Goal: Find specific page/section: Find specific page/section

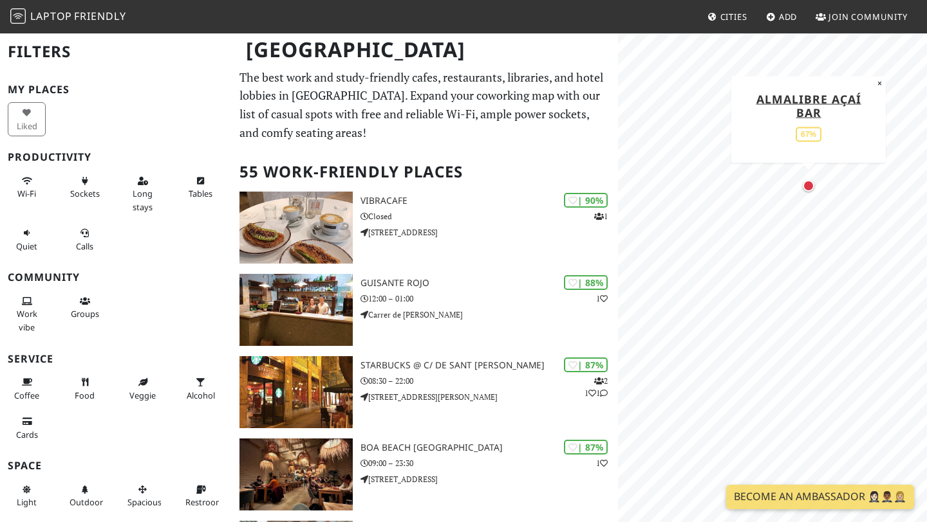
click at [809, 193] on div "Map marker" at bounding box center [808, 186] width 17 height 17
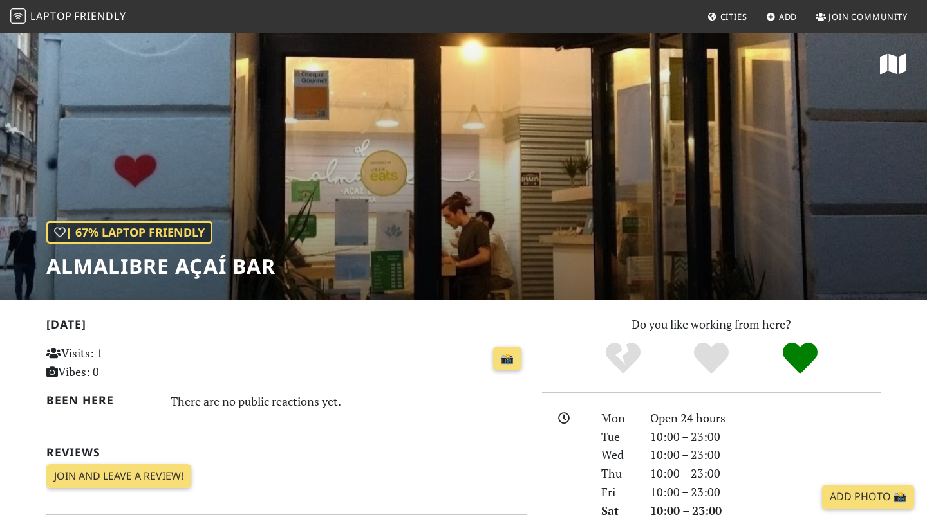
scroll to position [39, 0]
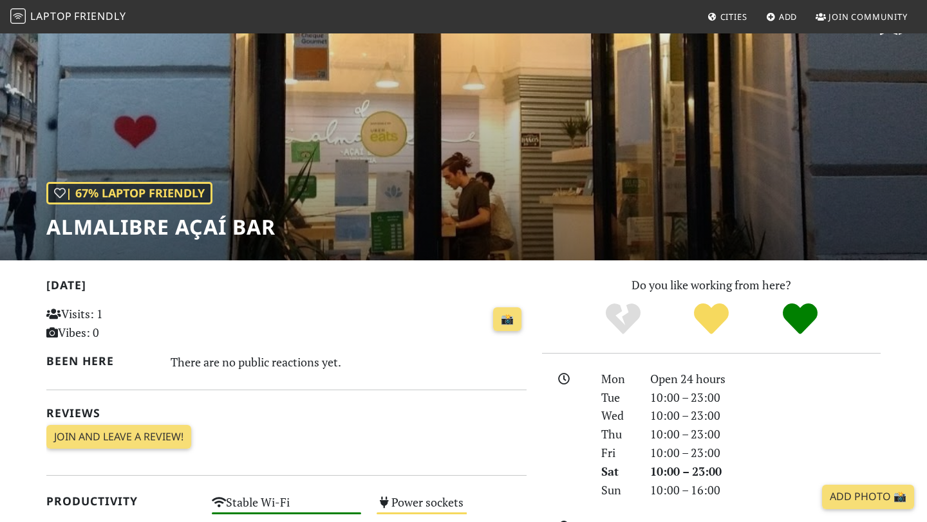
click at [812, 401] on div "10:00 – 23:00" at bounding box center [765, 398] width 246 height 19
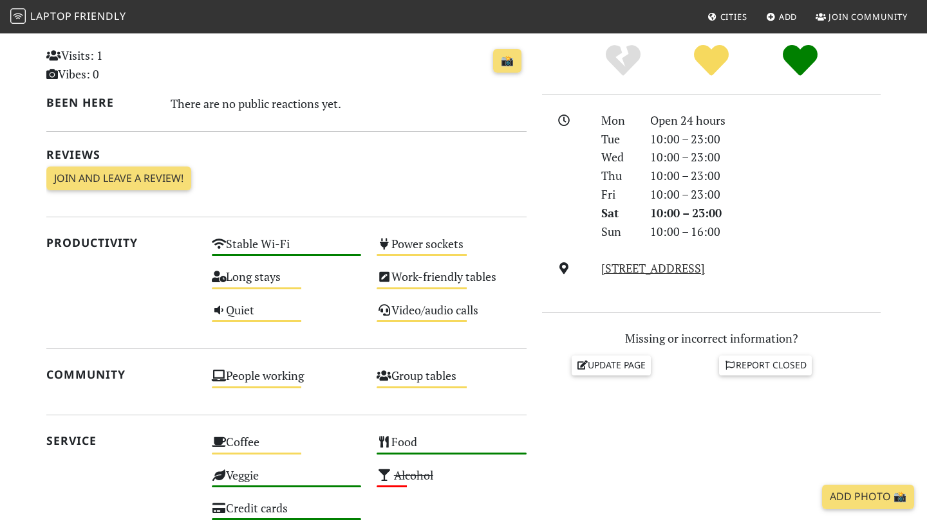
scroll to position [300, 0]
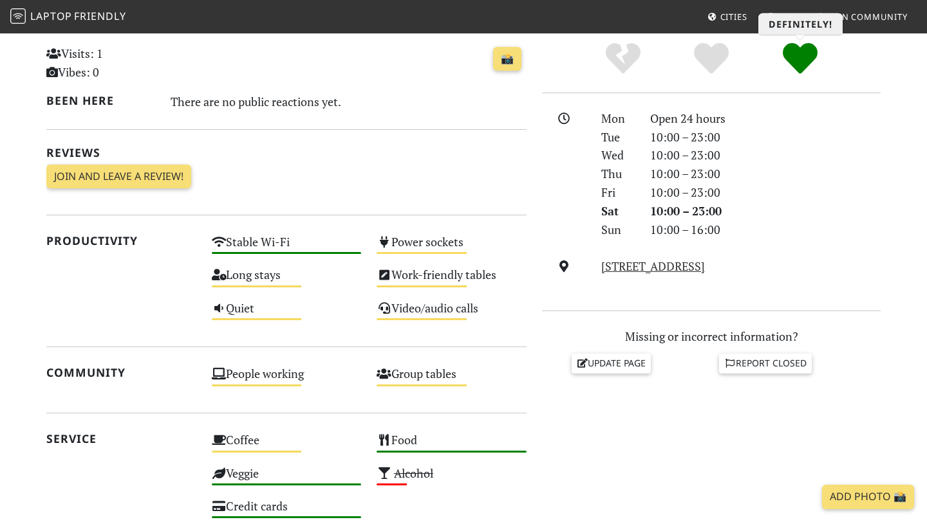
click at [801, 50] on icon "Definitely!" at bounding box center [799, 58] width 35 height 35
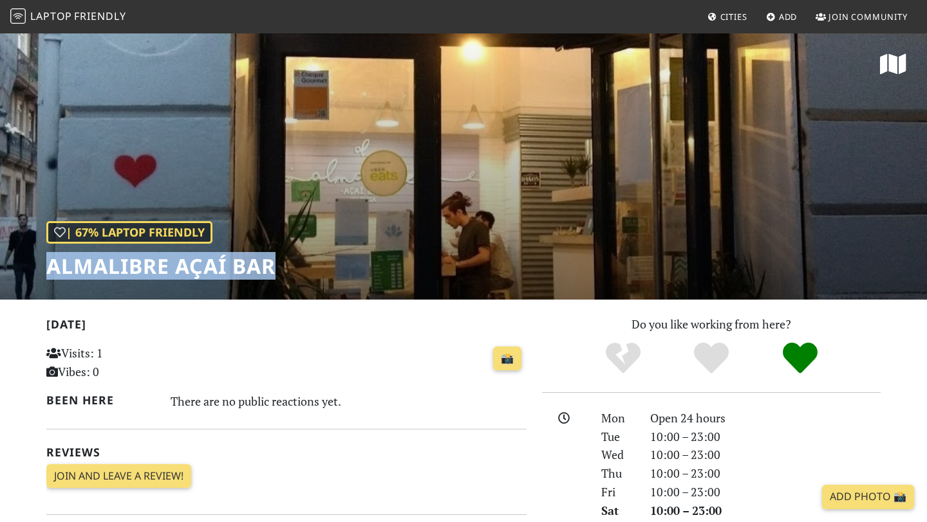
drag, startPoint x: 279, startPoint y: 270, endPoint x: 43, endPoint y: 273, distance: 236.2
click at [43, 273] on div "| 67% Laptop Friendly Almalibre Açaí Bar" at bounding box center [463, 166] width 927 height 268
copy h1 "Almalibre Açaí Bar"
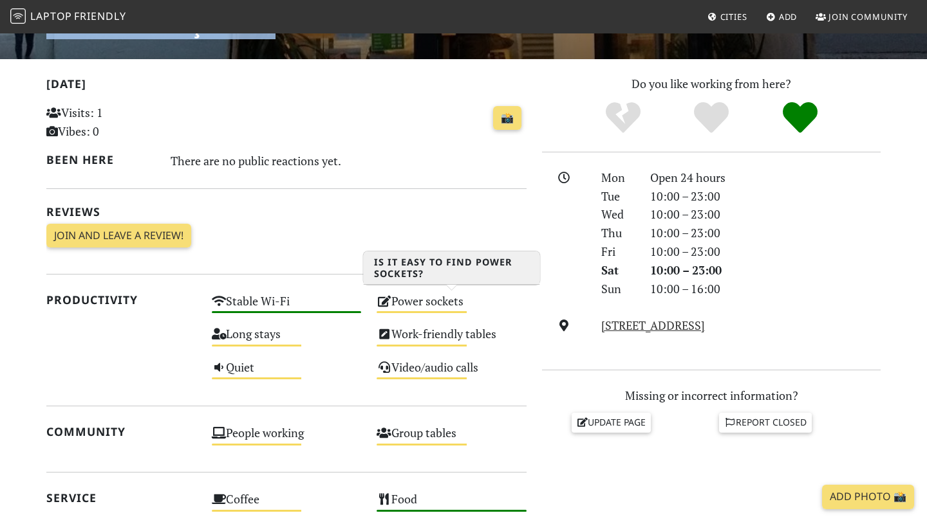
scroll to position [269, 0]
